Goal: Task Accomplishment & Management: Complete application form

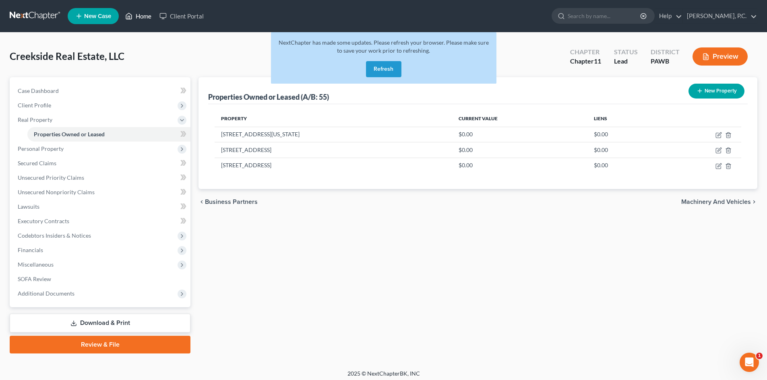
click at [143, 16] on link "Home" at bounding box center [138, 16] width 34 height 14
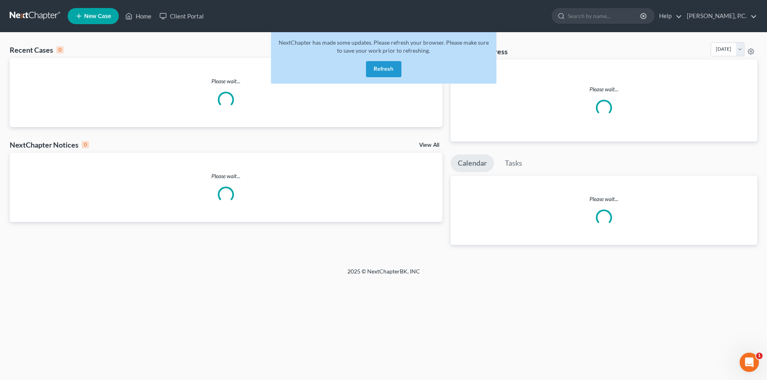
click at [374, 68] on button "Refresh" at bounding box center [383, 69] width 35 height 16
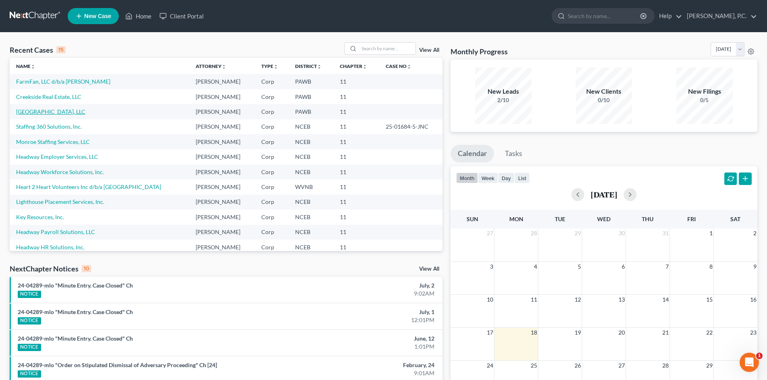
click at [49, 111] on link "[GEOGRAPHIC_DATA], LLC" at bounding box center [50, 111] width 69 height 7
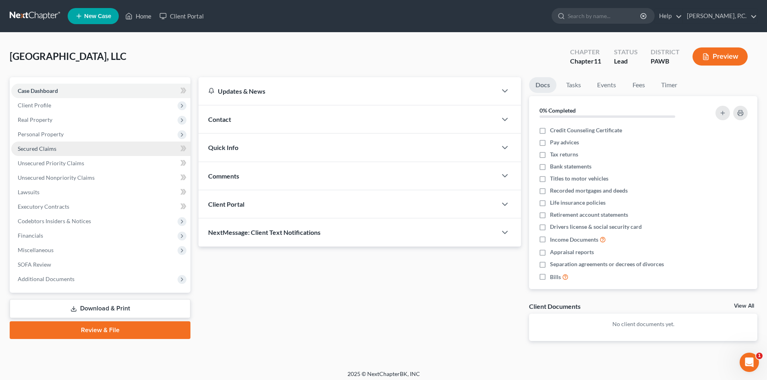
click at [47, 150] on span "Secured Claims" at bounding box center [37, 148] width 39 height 7
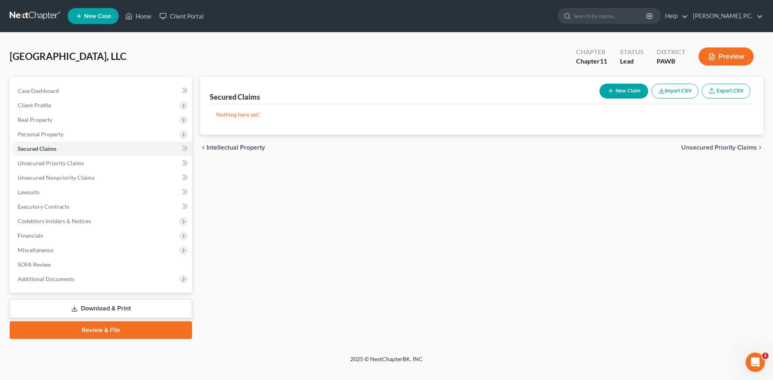
click at [608, 92] on icon "button" at bounding box center [611, 91] width 6 height 6
select select "0"
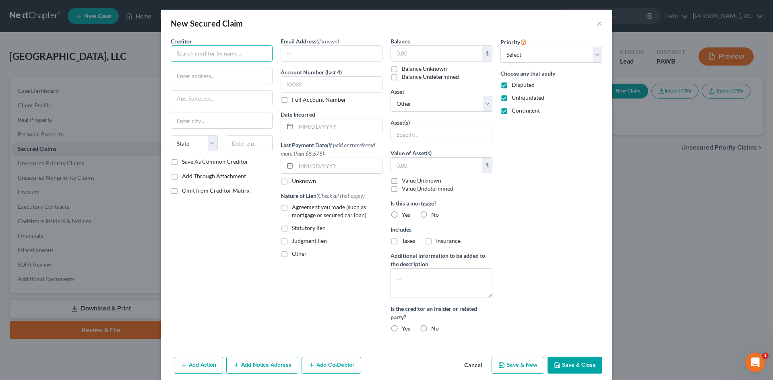
click at [223, 57] on input "text" at bounding box center [222, 53] width 102 height 16
type input "WesBanco Bank, Inc."
type input "[STREET_ADDRESS]"
type input "Washingtone"
select select "39"
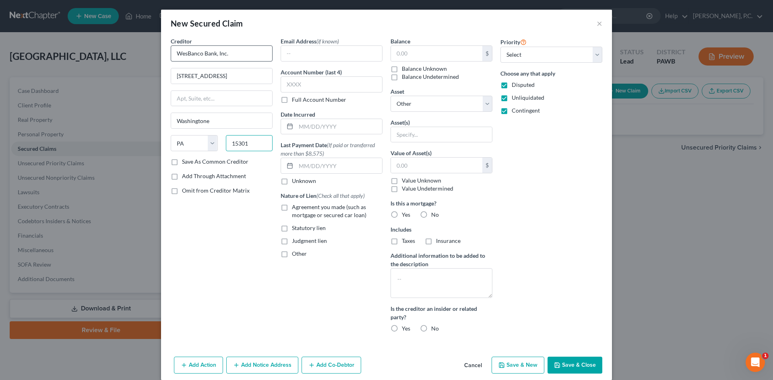
type input "15301"
type input "[US_STATE]"
click at [182, 162] on label "Save As Common Creditor" at bounding box center [215, 162] width 66 height 8
click at [185, 162] on input "Save As Common Creditor" at bounding box center [187, 160] width 5 height 5
checkbox input "true"
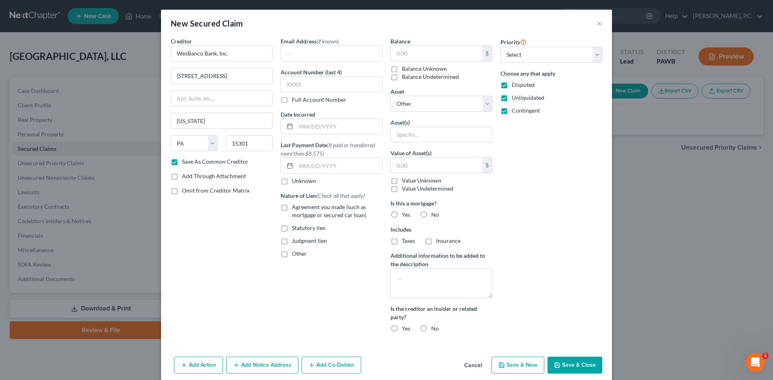
click at [292, 183] on label "Unknown" at bounding box center [304, 181] width 24 height 8
click at [295, 182] on input "Unknown" at bounding box center [297, 179] width 5 height 5
checkbox input "true"
click at [292, 207] on label "Agreement you made (such as mortgage or secured car loan)" at bounding box center [337, 211] width 91 height 16
click at [295, 207] on input "Agreement you made (such as mortgage or secured car loan)" at bounding box center [297, 205] width 5 height 5
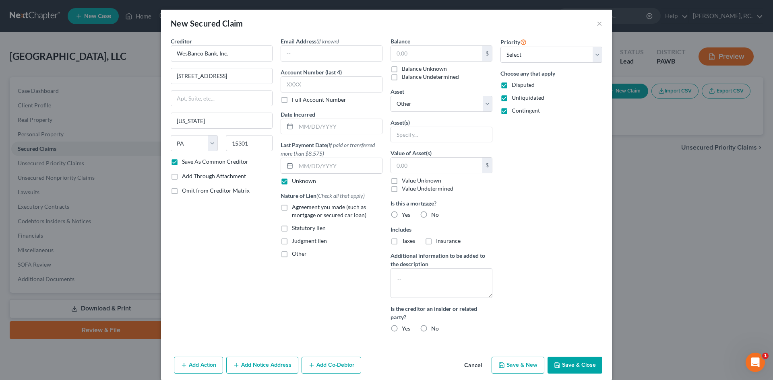
checkbox input "true"
click at [485, 104] on select "Select Other Multiple Assets" at bounding box center [442, 104] width 102 height 16
select select "1"
click at [391, 96] on select "Select Other Multiple Assets" at bounding box center [442, 104] width 102 height 16
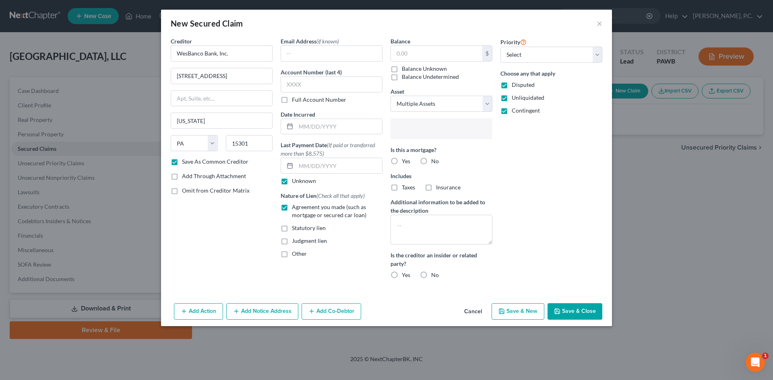
click at [440, 127] on input "text" at bounding box center [440, 130] width 91 height 12
click at [568, 147] on body "Home New Case Client Portal [PERSON_NAME], P.C. [EMAIL_ADDRESS][DOMAIN_NAME] My…" at bounding box center [386, 190] width 773 height 380
type input "A"
click at [427, 128] on body "Home New Case Client Portal [PERSON_NAME], P.C. [EMAIL_ADDRESS][DOMAIN_NAME] My…" at bounding box center [386, 190] width 773 height 380
type input "All assets"
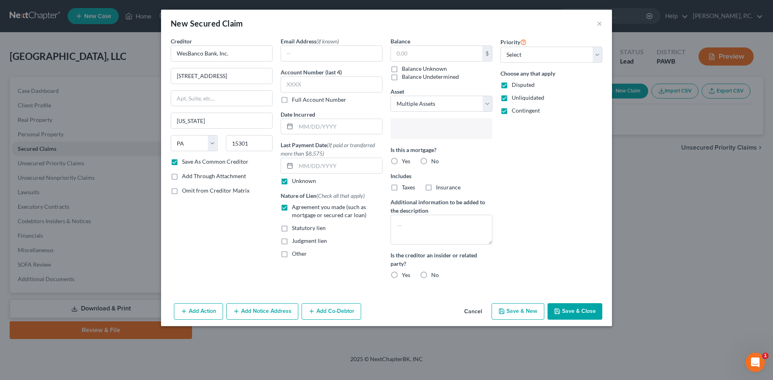
click at [511, 182] on body "Home New Case Client Portal [PERSON_NAME], P.C. [EMAIL_ADDRESS][DOMAIN_NAME] My…" at bounding box center [386, 190] width 773 height 380
type input "Select assets..."
click at [592, 51] on select "Select 1st 2nd 3rd 4th 5th 6th 7th 8th 9th 10th 11th 12th 13th 14th 15th 16th 1…" at bounding box center [551, 55] width 102 height 16
select select "0"
click at [500, 47] on select "Select 1st 2nd 3rd 4th 5th 6th 7th 8th 9th 10th 11th 12th 13th 14th 15th 16th 1…" at bounding box center [551, 55] width 102 height 16
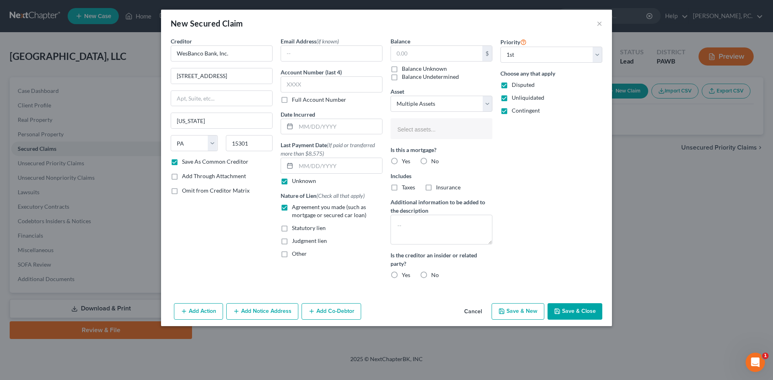
click at [547, 181] on div "Priority Select 1st 2nd 3rd 4th 5th 6th 7th 8th 9th 10th 11th 12th 13th 14th 15…" at bounding box center [551, 161] width 110 height 249
click at [431, 162] on label "No" at bounding box center [435, 161] width 8 height 8
click at [434, 162] on input "No" at bounding box center [436, 159] width 5 height 5
radio input "true"
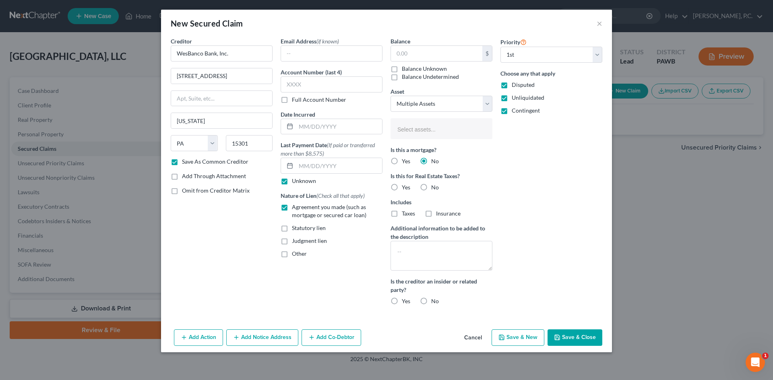
click at [431, 186] on label "No" at bounding box center [435, 188] width 8 height 8
click at [434, 186] on input "No" at bounding box center [436, 186] width 5 height 5
radio input "true"
click at [431, 301] on label "No" at bounding box center [435, 302] width 8 height 8
click at [434, 301] on input "No" at bounding box center [436, 300] width 5 height 5
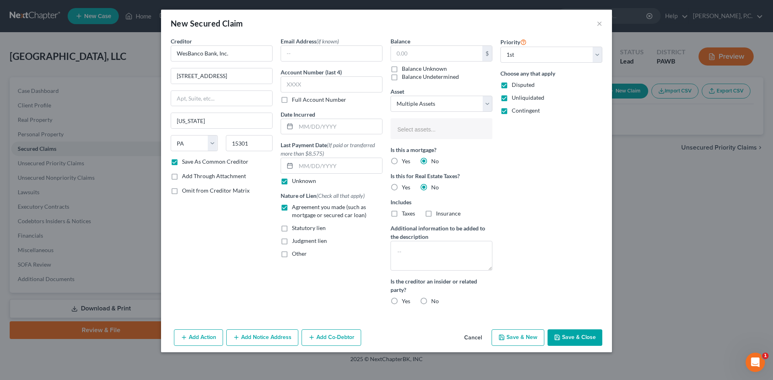
radio input "true"
click at [239, 266] on div "Creditor * WesBanco Bank, Inc. [STREET_ADDRESS] [US_STATE][GEOGRAPHIC_DATA][US_…" at bounding box center [222, 174] width 110 height 275
click at [575, 337] on button "Save & Close" at bounding box center [575, 338] width 55 height 17
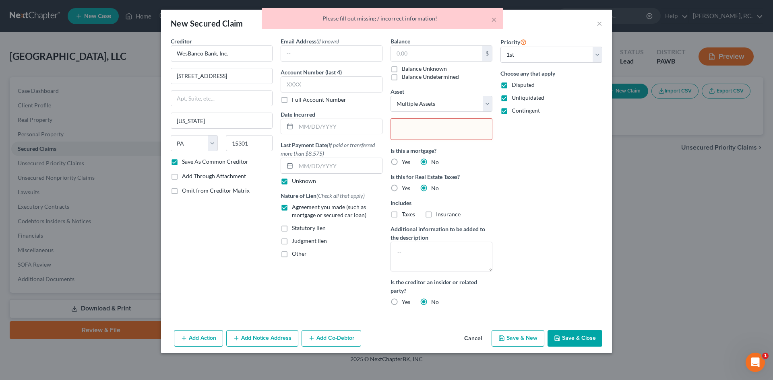
click at [452, 133] on input "text" at bounding box center [441, 130] width 90 height 12
click at [424, 128] on body "Home New Case Client Portal [PERSON_NAME], P.C. [EMAIL_ADDRESS][DOMAIN_NAME] My…" at bounding box center [386, 190] width 773 height 380
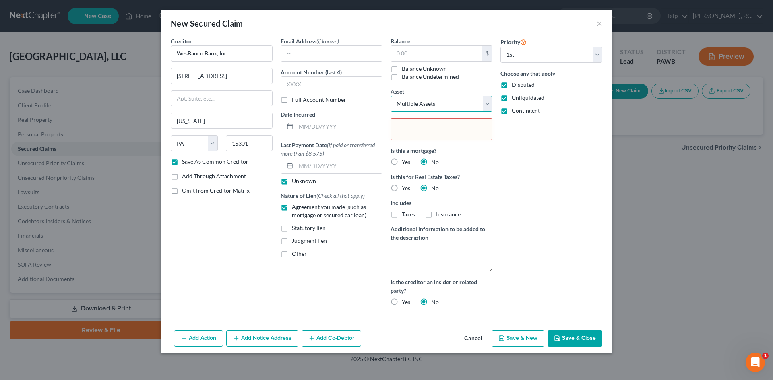
type input "Select assets..."
click at [486, 104] on select "Select Other Multiple Assets" at bounding box center [442, 104] width 102 height 16
select select "0"
click at [391, 96] on select "Select Other Multiple Assets" at bounding box center [442, 104] width 102 height 16
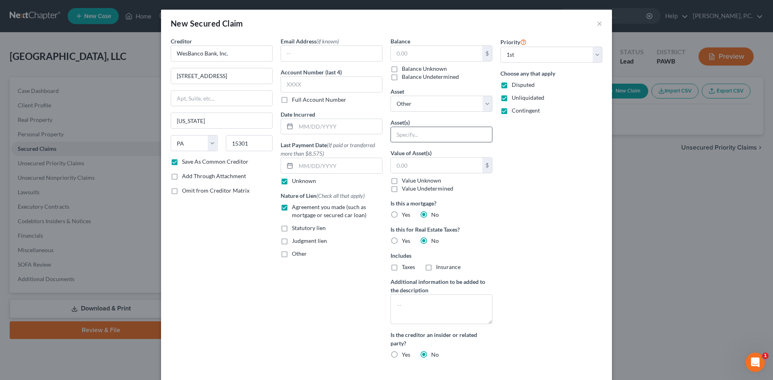
click at [438, 136] on input "text" at bounding box center [441, 134] width 101 height 15
type input "All Assets of Debtor"
click at [519, 236] on div "Priority Select 1st 2nd 3rd 4th 5th 6th 7th 8th 9th 10th 11th 12th 13th 14th 15…" at bounding box center [551, 201] width 110 height 329
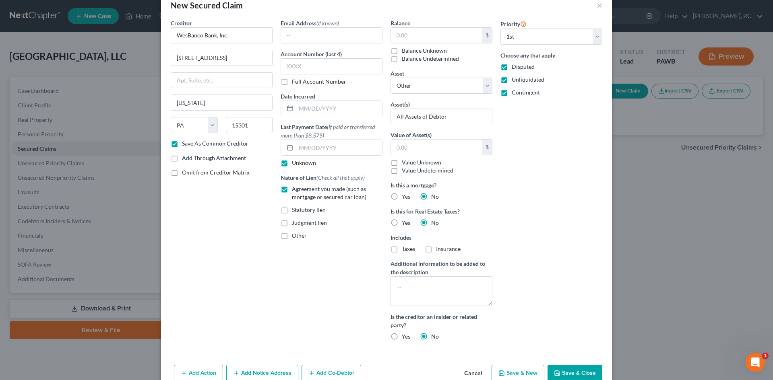
scroll to position [36, 0]
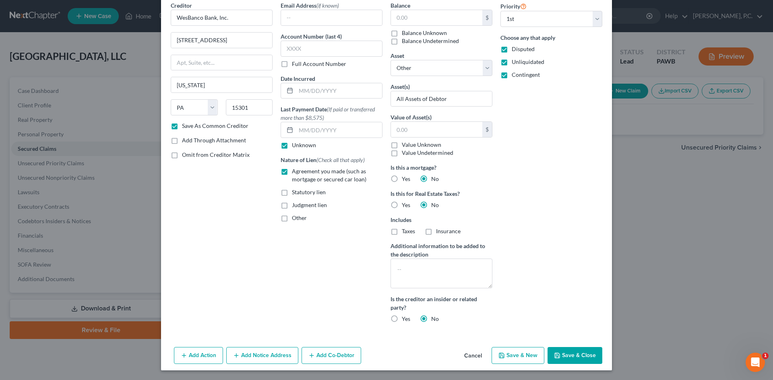
click at [590, 355] on button "Save & Close" at bounding box center [575, 355] width 55 height 17
checkbox input "false"
select select
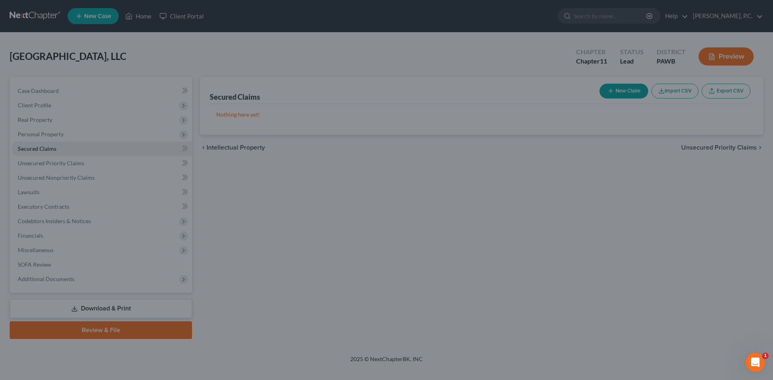
scroll to position [0, 0]
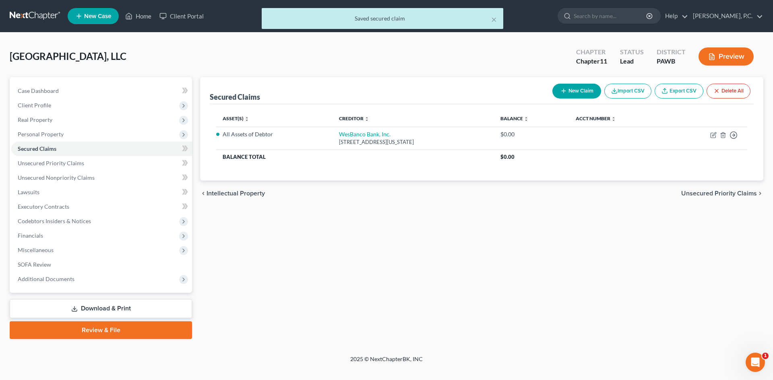
click at [366, 55] on div "[GEOGRAPHIC_DATA], LLC Upgraded Chapter Chapter 11 Status [GEOGRAPHIC_DATA] [GE…" at bounding box center [387, 59] width 754 height 35
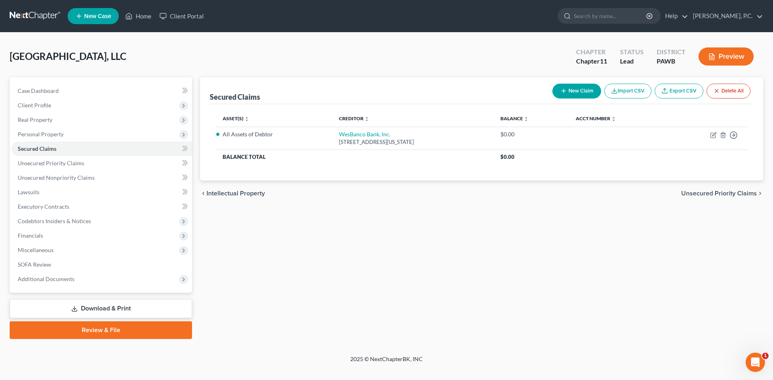
click at [584, 92] on button "New Claim" at bounding box center [576, 91] width 49 height 15
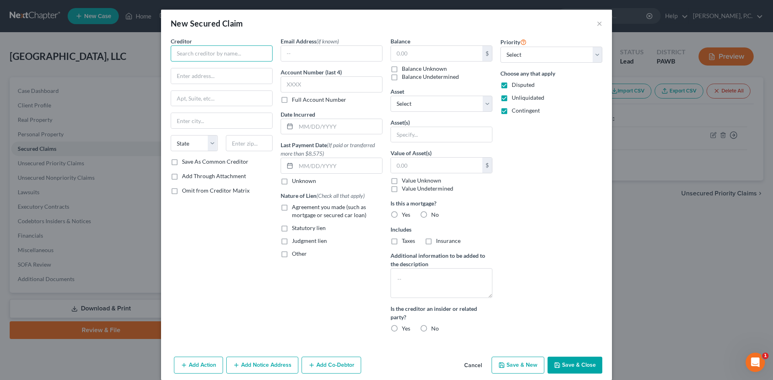
click at [198, 55] on input "text" at bounding box center [222, 53] width 102 height 16
type input "Beaver County Corp for Econ. Dev"
click at [209, 77] on input "text" at bounding box center [221, 75] width 101 height 15
click at [195, 79] on input "text" at bounding box center [221, 75] width 101 height 15
type input "[STREET_ADDRESS]"
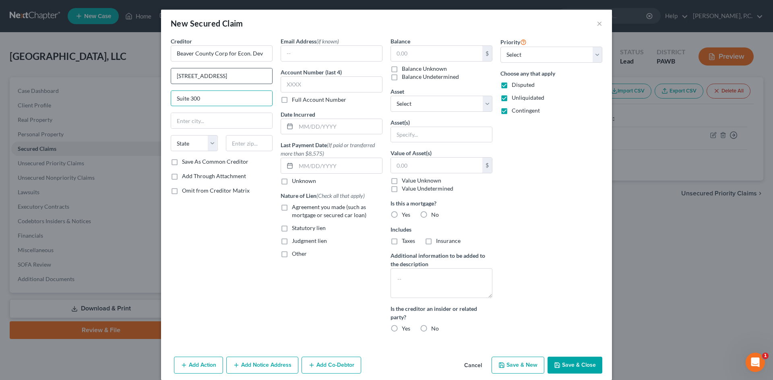
type input "Suite 300"
type input "Beaver"
select select "39"
click at [246, 142] on input "1500" at bounding box center [249, 143] width 47 height 16
type input "15001"
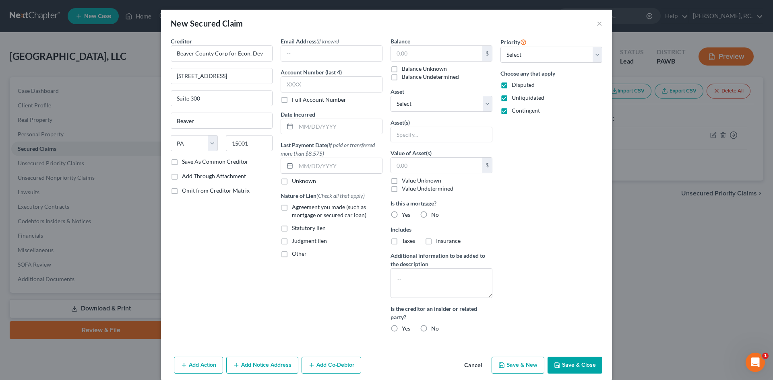
type input "Aliquippa"
click at [230, 229] on div "Creditor * Beaver County Corp for Econ. Dev [GEOGRAPHIC_DATA] [US_STATE] AK AR …" at bounding box center [222, 188] width 110 height 302
click at [595, 55] on select "Select 1st 2nd 3rd 4th 5th 6th 7th 8th 9th 10th 11th 12th 13th 14th 15th 16th 1…" at bounding box center [551, 55] width 102 height 16
click at [552, 17] on div "New Secured Claim ×" at bounding box center [386, 23] width 451 height 27
click at [431, 215] on label "No" at bounding box center [435, 215] width 8 height 8
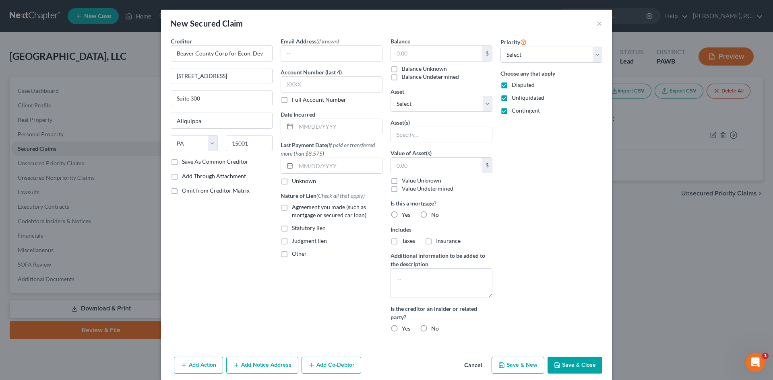
click at [434, 215] on input "No" at bounding box center [436, 213] width 5 height 5
radio input "true"
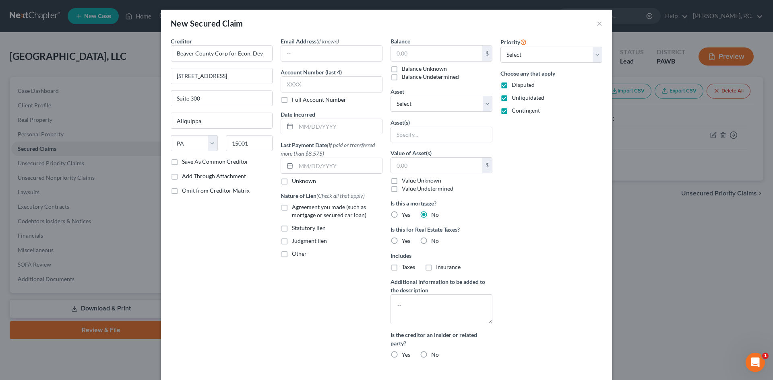
click at [431, 240] on label "No" at bounding box center [435, 241] width 8 height 8
click at [434, 240] on input "No" at bounding box center [436, 239] width 5 height 5
radio input "true"
click at [431, 356] on label "No" at bounding box center [435, 355] width 8 height 8
click at [434, 356] on input "No" at bounding box center [436, 353] width 5 height 5
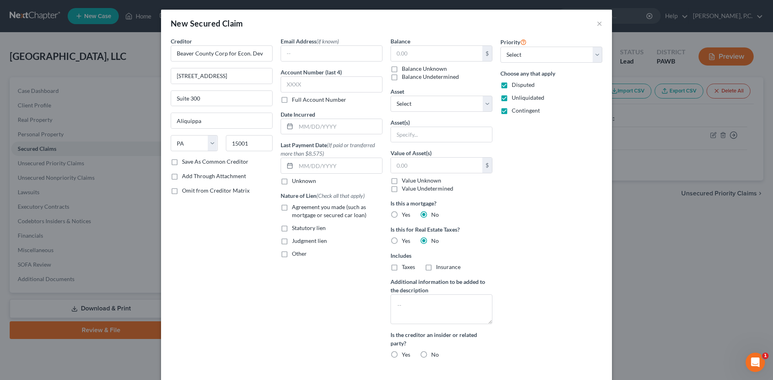
radio input "true"
drag, startPoint x: 571, startPoint y: 200, endPoint x: 572, endPoint y: 163, distance: 36.3
drag, startPoint x: 567, startPoint y: 240, endPoint x: 563, endPoint y: 239, distance: 4.1
click at [567, 240] on div "Priority Select 1st 2nd 3rd 4th 5th 6th 7th 8th 9th 10th 11th 12th 13th 14th 15…" at bounding box center [551, 201] width 110 height 329
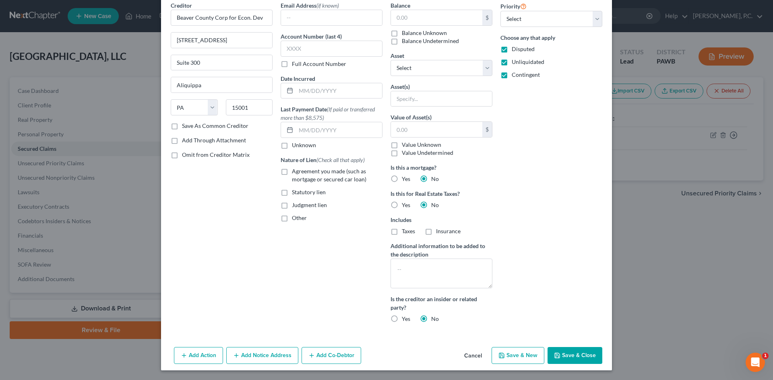
click at [574, 357] on button "Save & Close" at bounding box center [575, 355] width 55 height 17
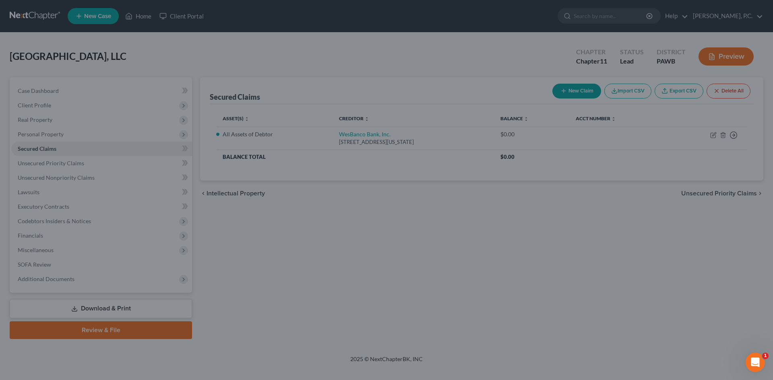
scroll to position [0, 0]
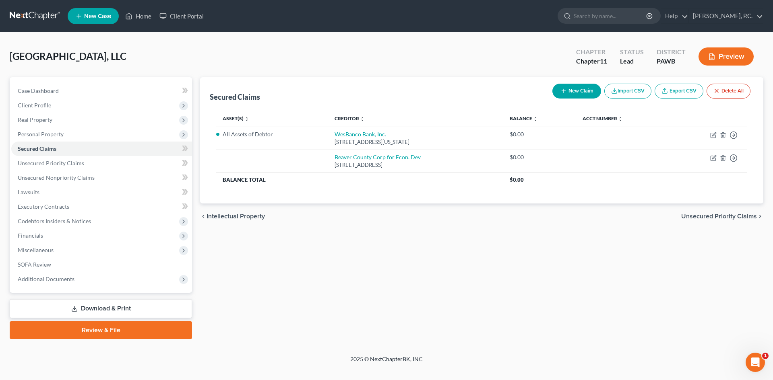
click at [308, 54] on div "[GEOGRAPHIC_DATA], LLC Upgraded Chapter Chapter 11 Status [GEOGRAPHIC_DATA] [GE…" at bounding box center [387, 59] width 754 height 35
click at [578, 91] on button "New Claim" at bounding box center [576, 91] width 49 height 15
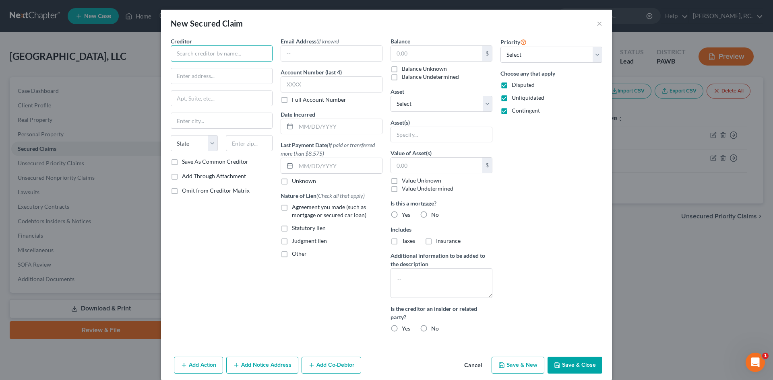
click at [223, 55] on input "text" at bounding box center [222, 53] width 102 height 16
click at [206, 74] on div "[STREET_ADDRESS][US_STATE]" at bounding box center [219, 75] width 84 height 7
type input "Small Business Administration"
type input "[STREET_ADDRESS]"
type input "[US_STATE]"
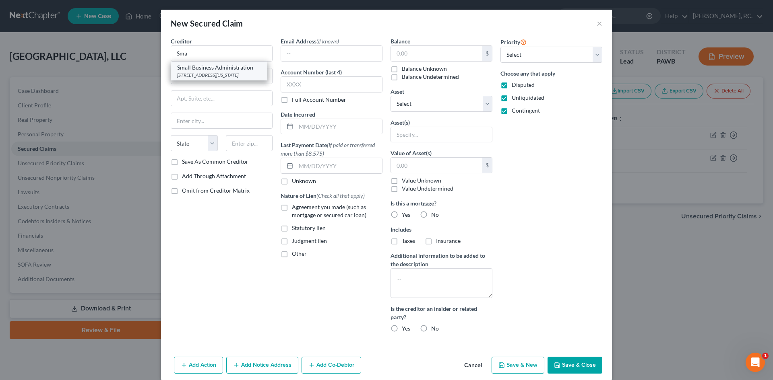
select select "8"
type input "20416"
click at [578, 364] on button "Save & Close" at bounding box center [575, 365] width 55 height 17
type input "0.00"
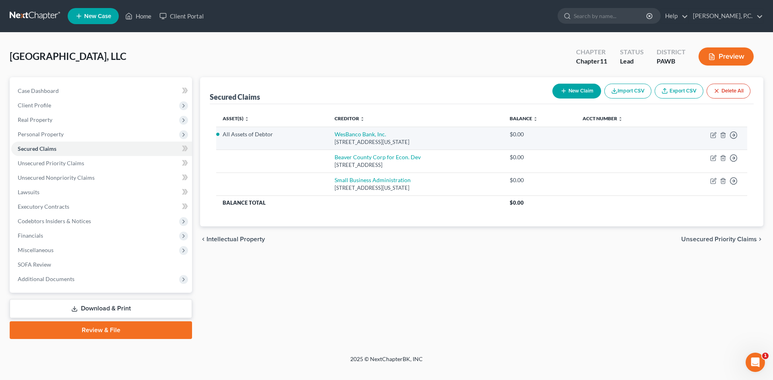
click at [380, 141] on div "[STREET_ADDRESS][US_STATE]" at bounding box center [416, 143] width 163 height 8
click at [356, 132] on link "WesBanco Bank, Inc." at bounding box center [361, 134] width 52 height 7
select select "39"
select select "0"
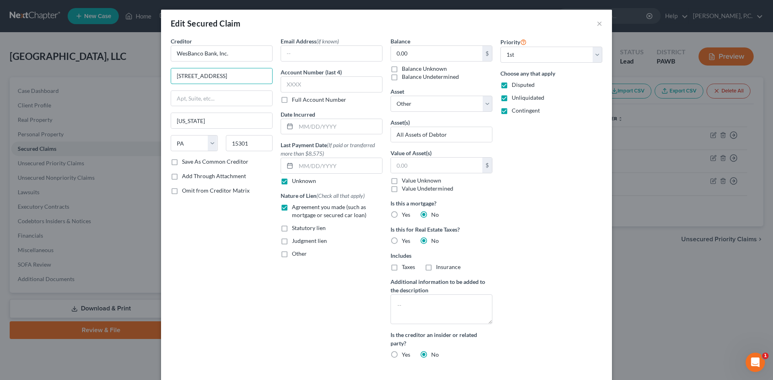
drag, startPoint x: 216, startPoint y: 75, endPoint x: 143, endPoint y: 76, distance: 72.9
click at [143, 76] on div "Edit Secured Claim × Creditor * WesBanco Bank, Inc. [STREET_ADDRESS][GEOGRAPHIC…" at bounding box center [386, 190] width 773 height 380
type input "[STREET_ADDRESS]"
drag, startPoint x: 215, startPoint y: 120, endPoint x: 168, endPoint y: 125, distance: 46.9
click at [171, 125] on input "[US_STATE]" at bounding box center [221, 120] width 101 height 15
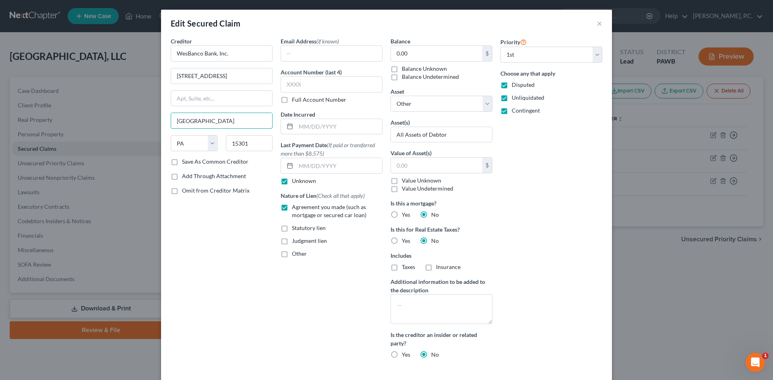
type input "[GEOGRAPHIC_DATA]"
type input "15317"
click at [199, 297] on div "Creditor * WesBanco Bank, Inc. 200 Horizon Vue Drive [GEOGRAPHIC_DATA] [US_STAT…" at bounding box center [222, 201] width 110 height 329
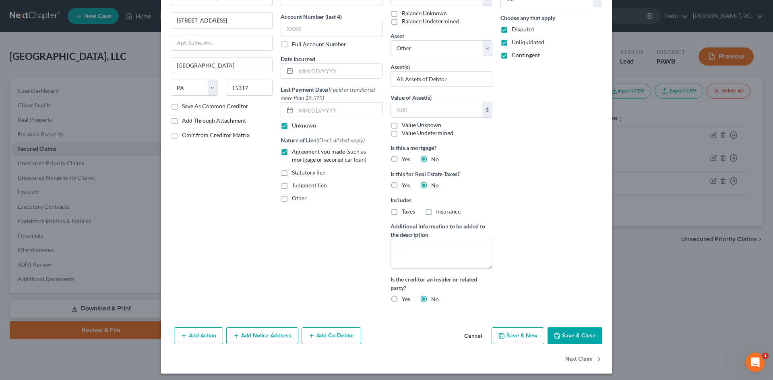
scroll to position [59, 0]
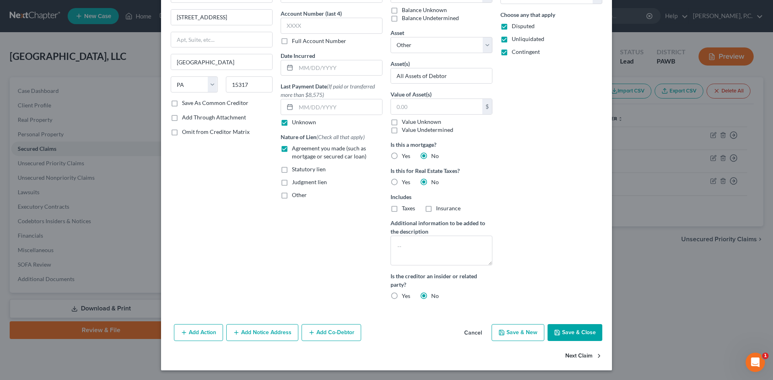
click at [564, 332] on button "Save & Close" at bounding box center [575, 333] width 55 height 17
select select
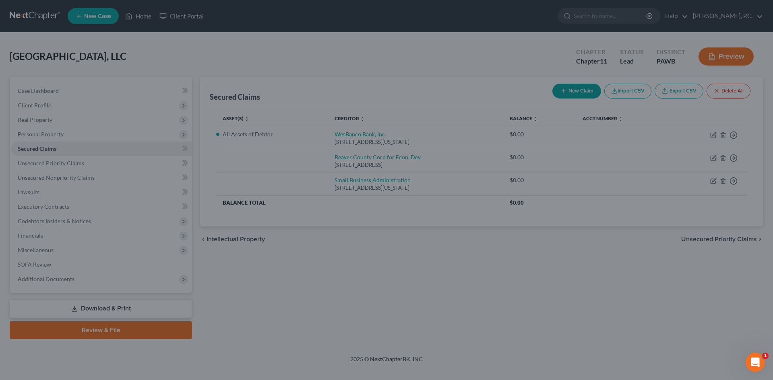
scroll to position [0, 0]
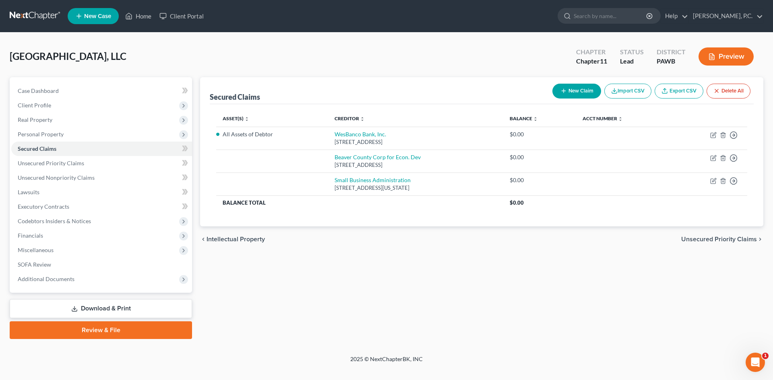
click at [572, 91] on button "New Claim" at bounding box center [576, 91] width 49 height 15
select select "0"
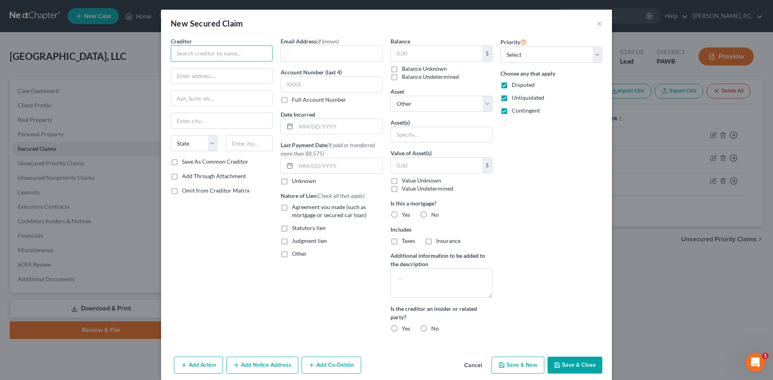
click at [213, 53] on input "text" at bounding box center [222, 53] width 102 height 16
type input "State of [US_STATE] Department of Taxation"
click at [219, 75] on input "text" at bounding box center [221, 75] width 101 height 15
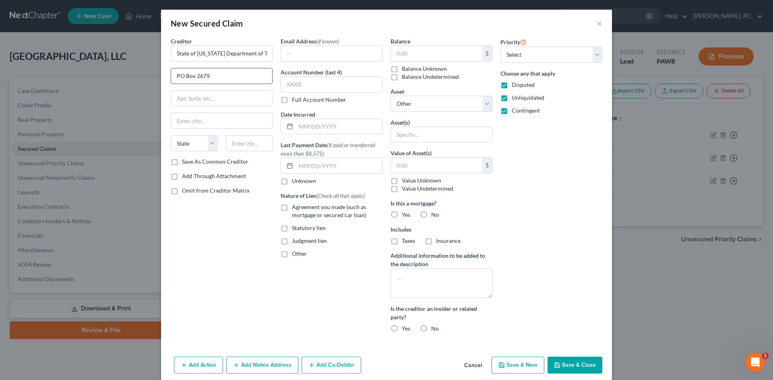
type input "PO Box 2679"
type input "Columbus"
select select "36"
click at [238, 141] on input "text" at bounding box center [249, 143] width 47 height 16
type input "43270"
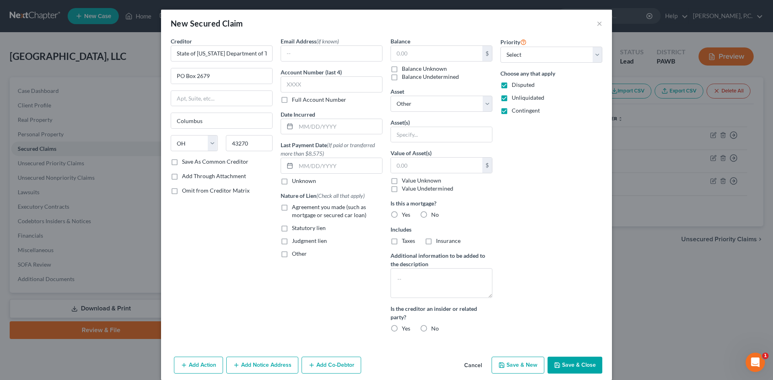
click at [221, 248] on div "Creditor * State of [US_STATE] Department of Taxation PO Box 2679 [GEOGRAPHIC_D…" at bounding box center [222, 188] width 110 height 302
click at [579, 364] on button "Save & Close" at bounding box center [575, 365] width 55 height 17
select select
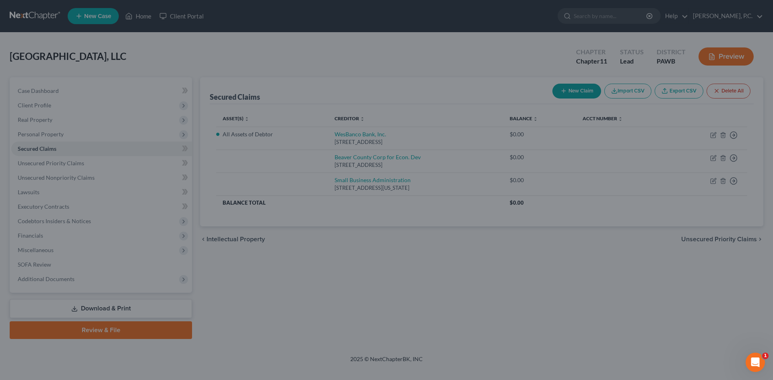
type input "0.00"
